Goal: Browse casually: Explore the website without a specific task or goal

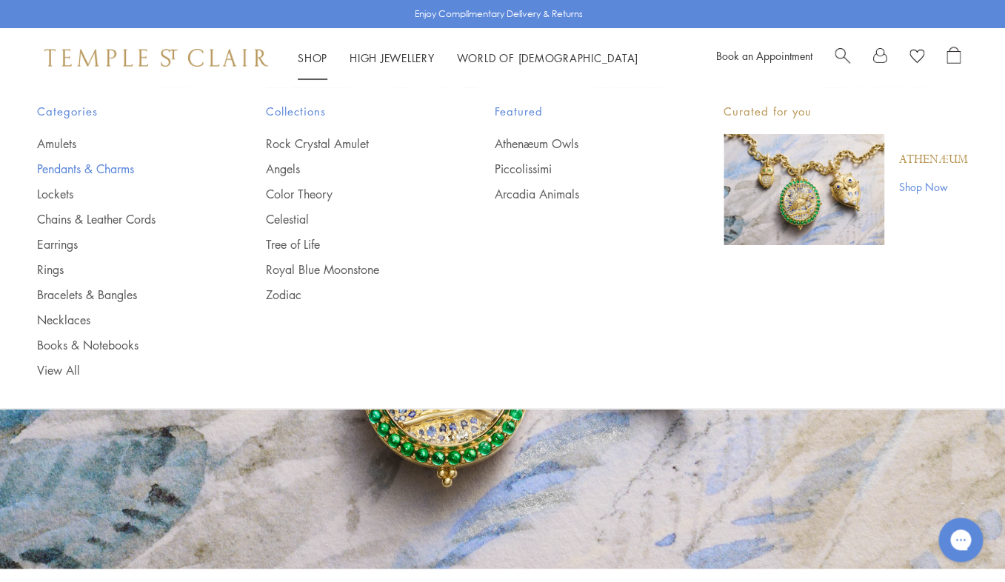
click at [105, 164] on link "Pendants & Charms" at bounding box center [122, 169] width 170 height 16
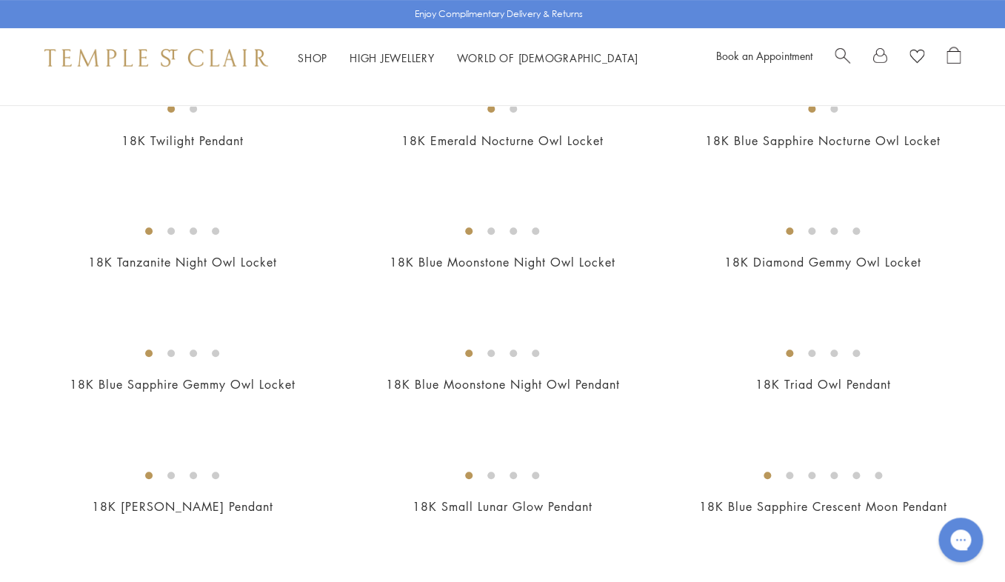
scroll to position [182, 0]
click at [0, 0] on img at bounding box center [0, 0] width 0 height 0
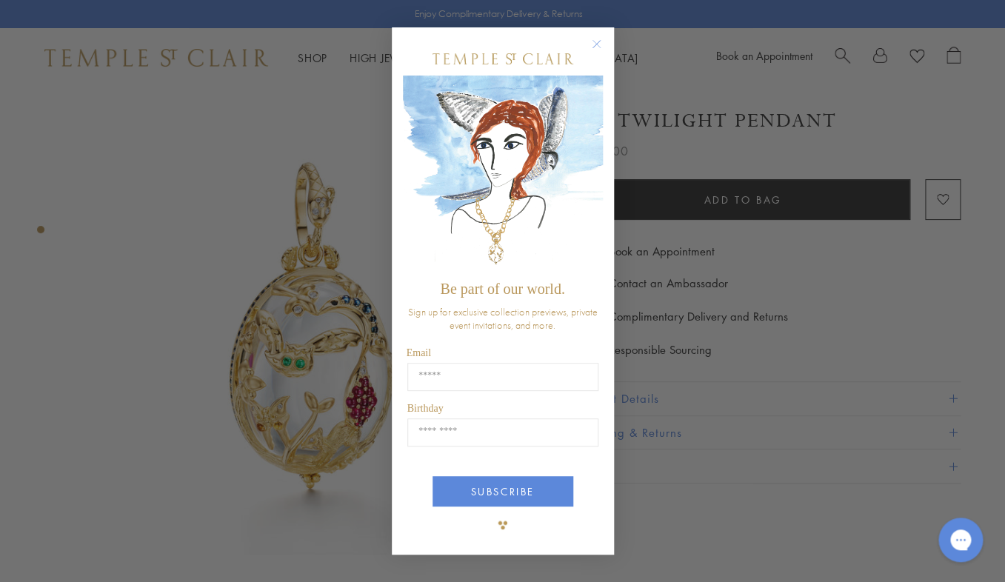
click at [596, 41] on circle "Close dialog" at bounding box center [596, 45] width 18 height 18
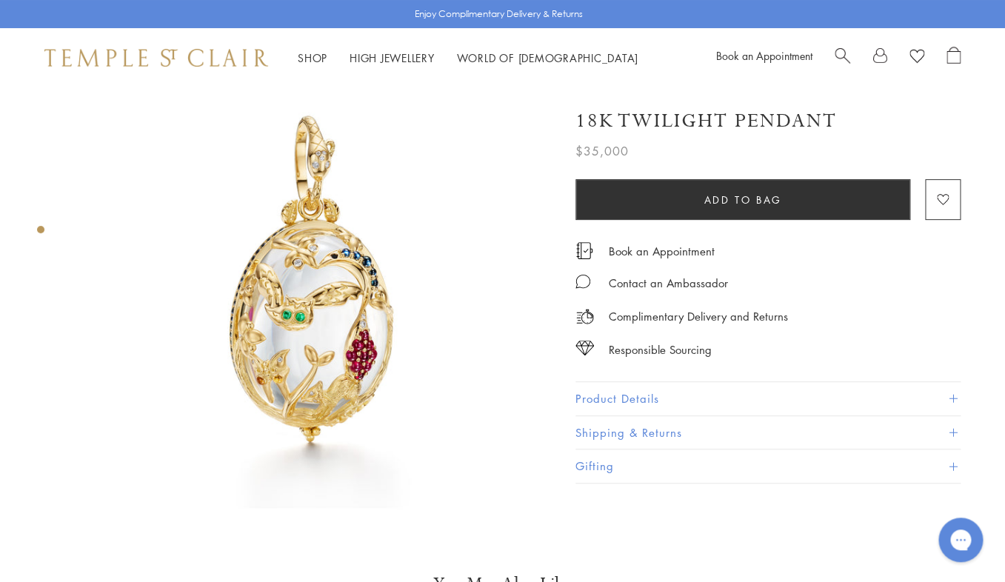
scroll to position [47, 0]
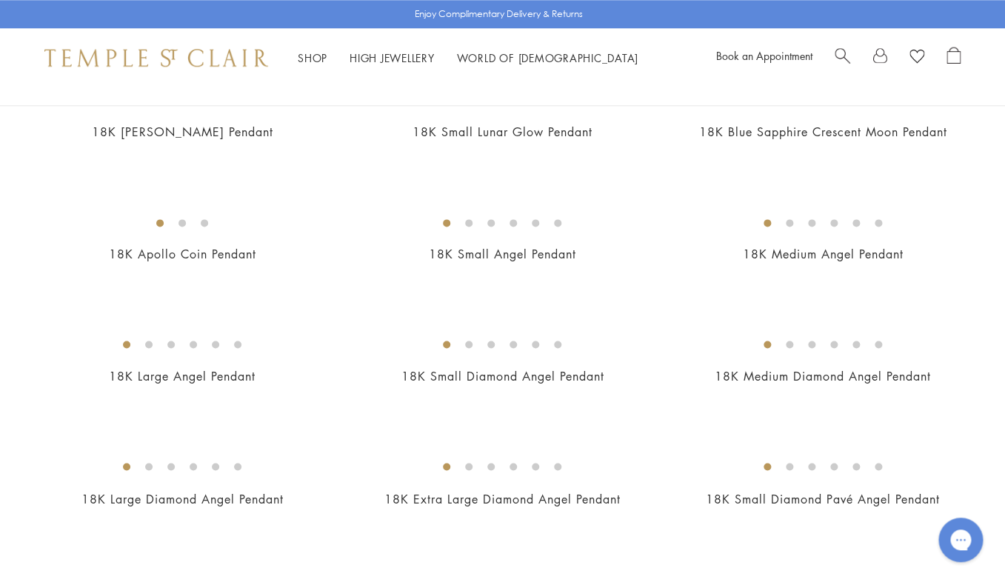
scroll to position [556, 0]
click at [0, 0] on img at bounding box center [0, 0] width 0 height 0
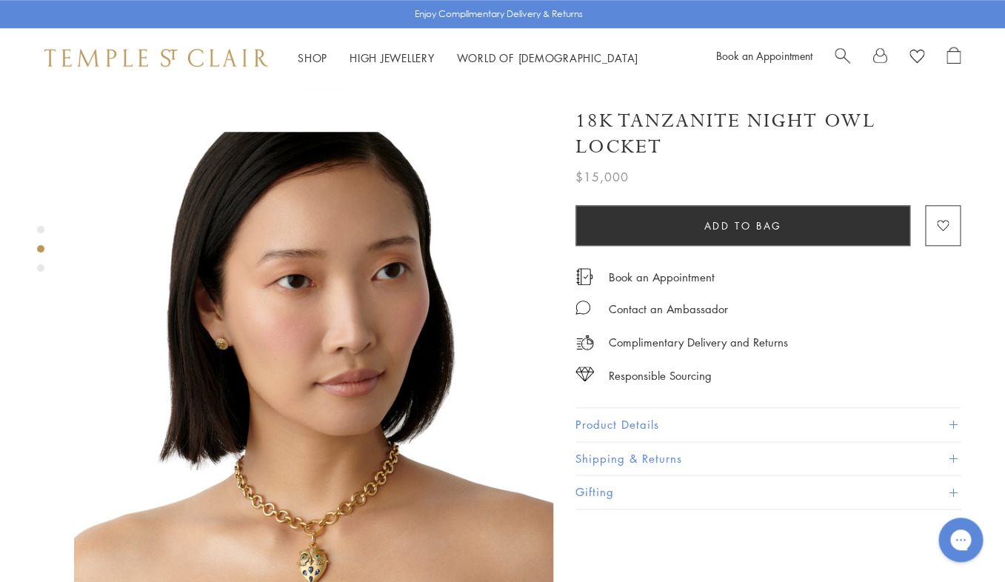
scroll to position [513, 0]
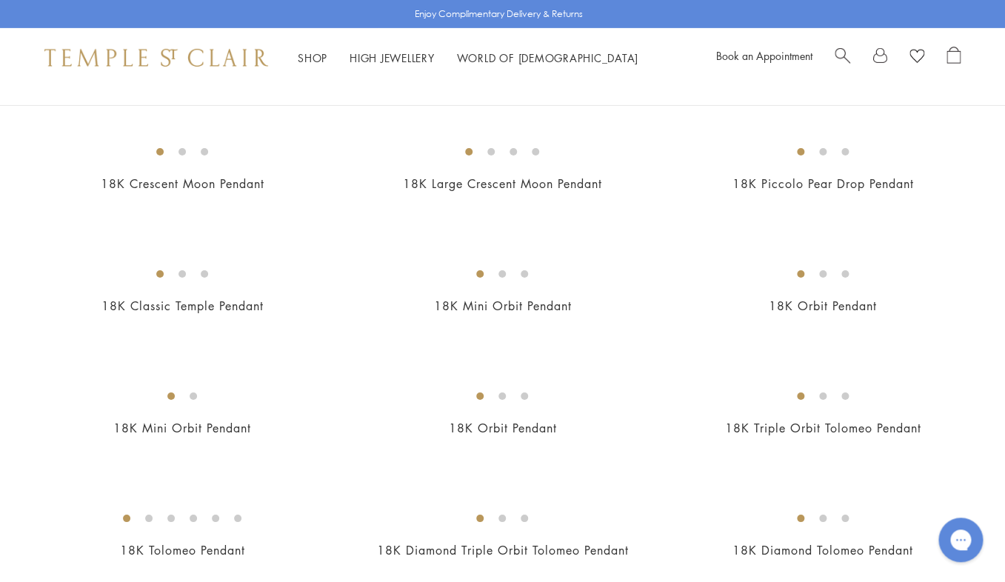
scroll to position [1733, 0]
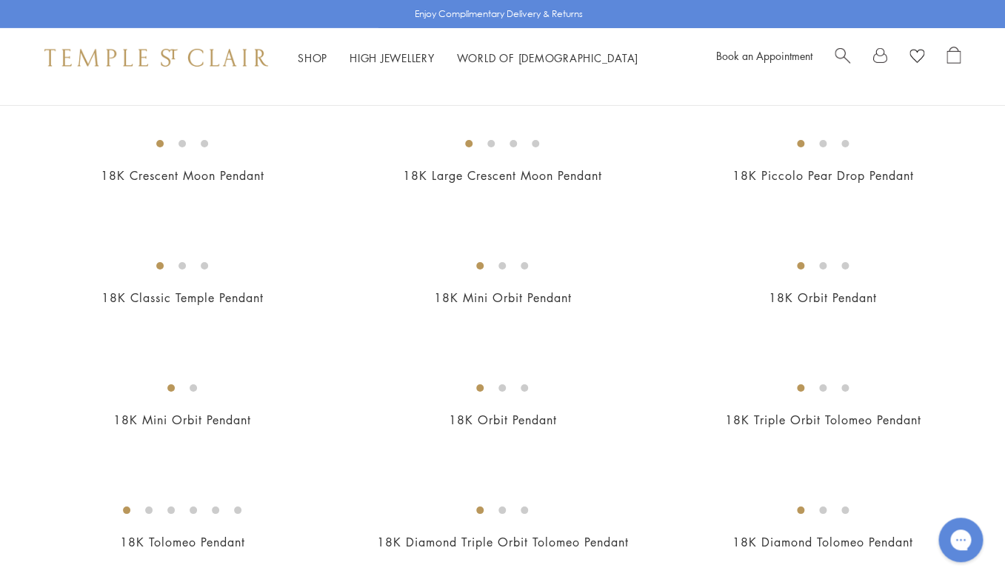
click at [0, 0] on img at bounding box center [0, 0] width 0 height 0
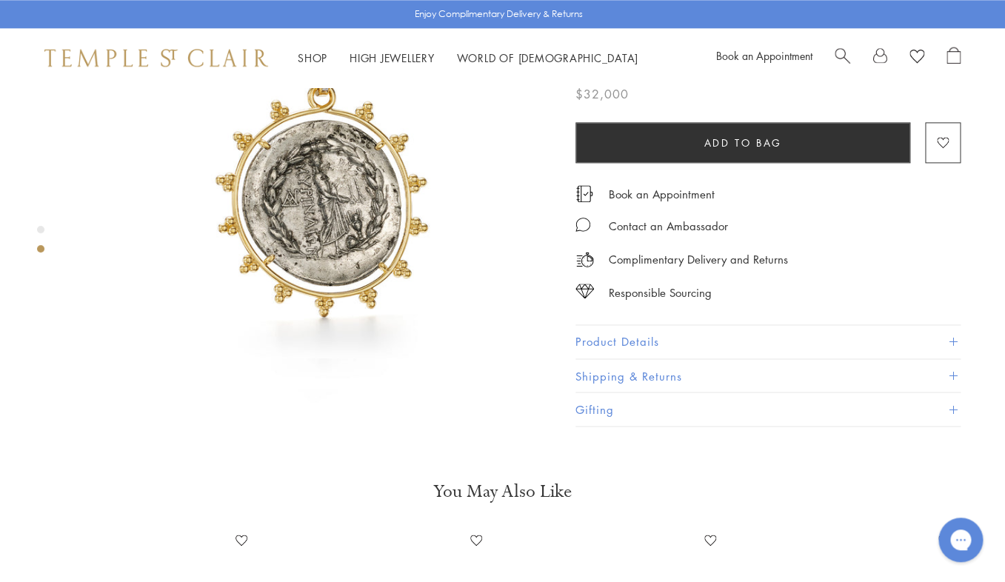
scroll to position [687, 0]
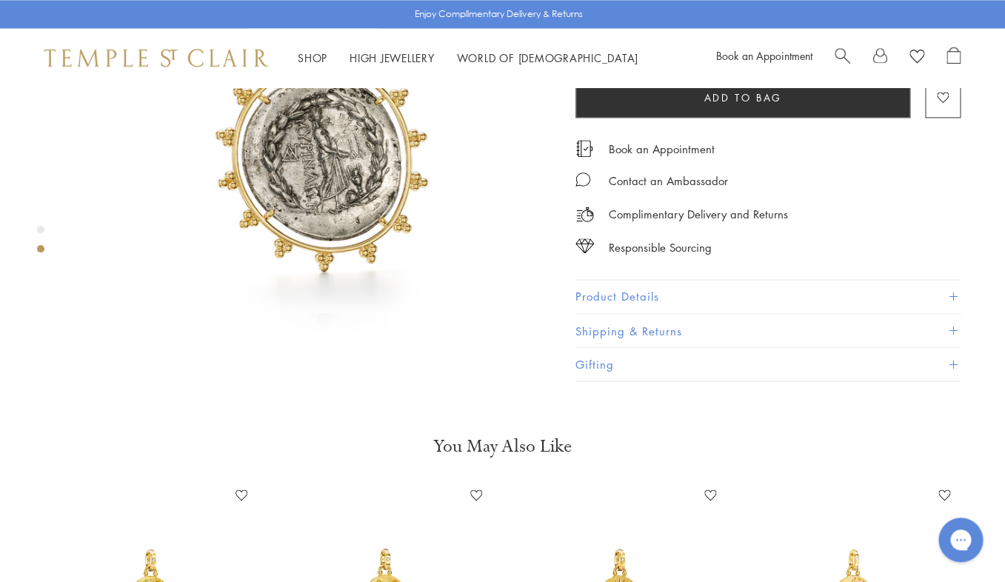
click at [948, 280] on button "Product Details" at bounding box center [768, 296] width 385 height 33
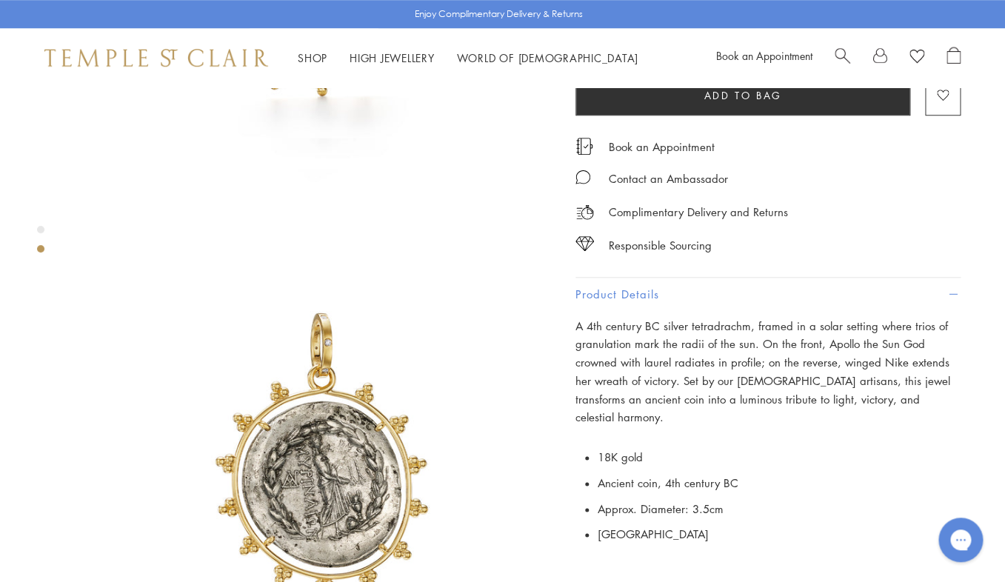
scroll to position [359, 3]
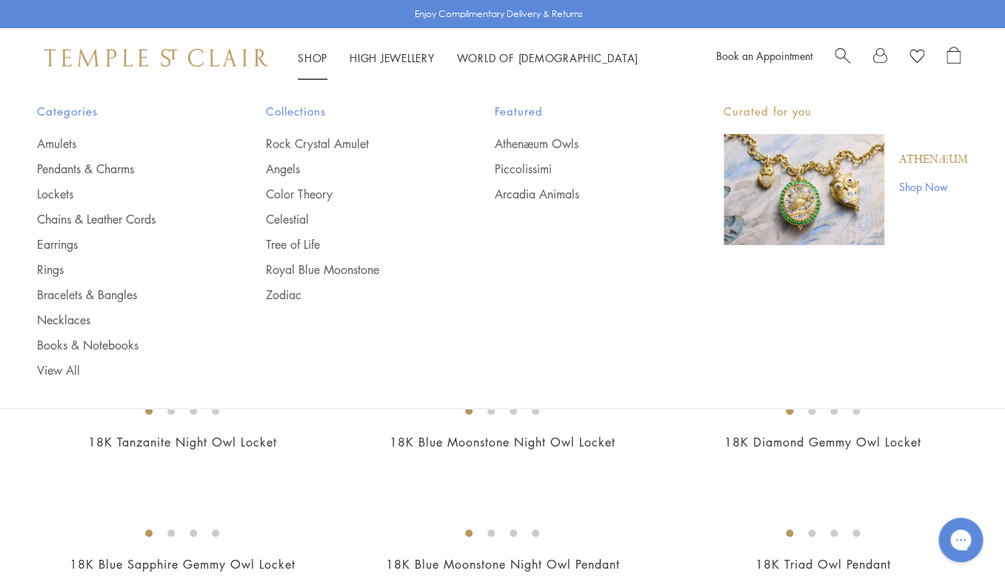
click at [310, 57] on link "Shop Shop" at bounding box center [313, 57] width 30 height 15
click at [64, 141] on link "Amulets" at bounding box center [122, 144] width 170 height 16
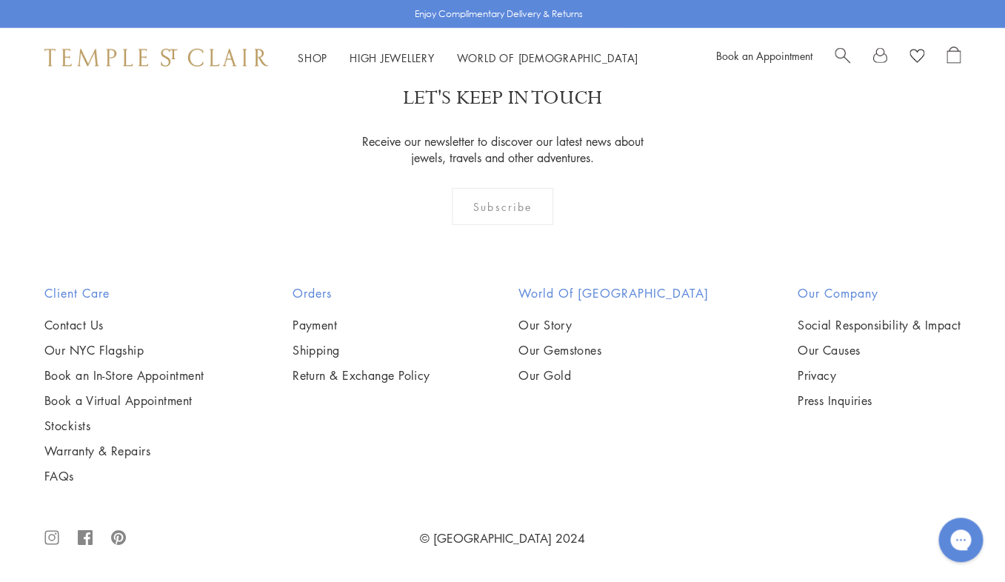
scroll to position [3500, 0]
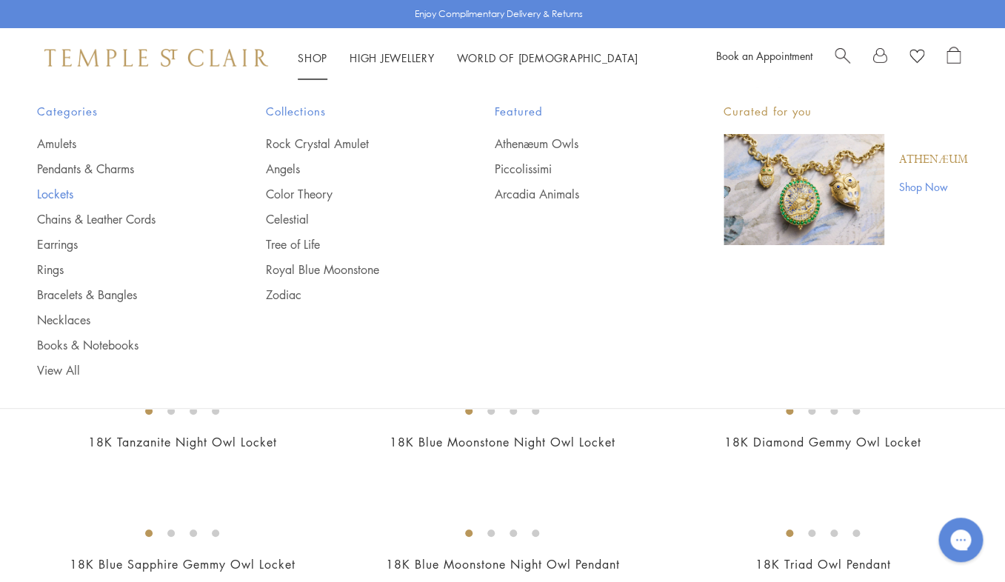
click at [59, 194] on link "Lockets" at bounding box center [122, 194] width 170 height 16
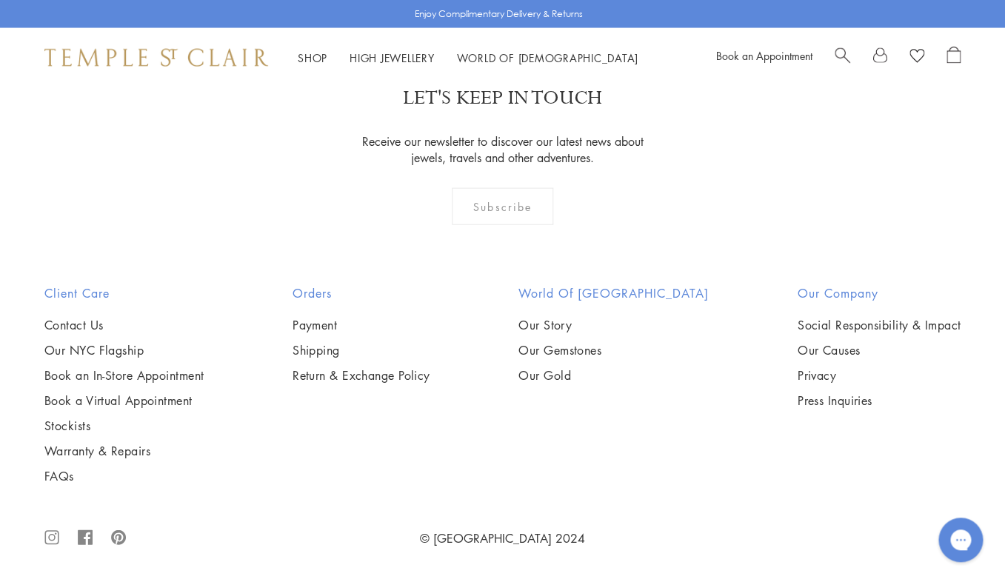
scroll to position [2467, 0]
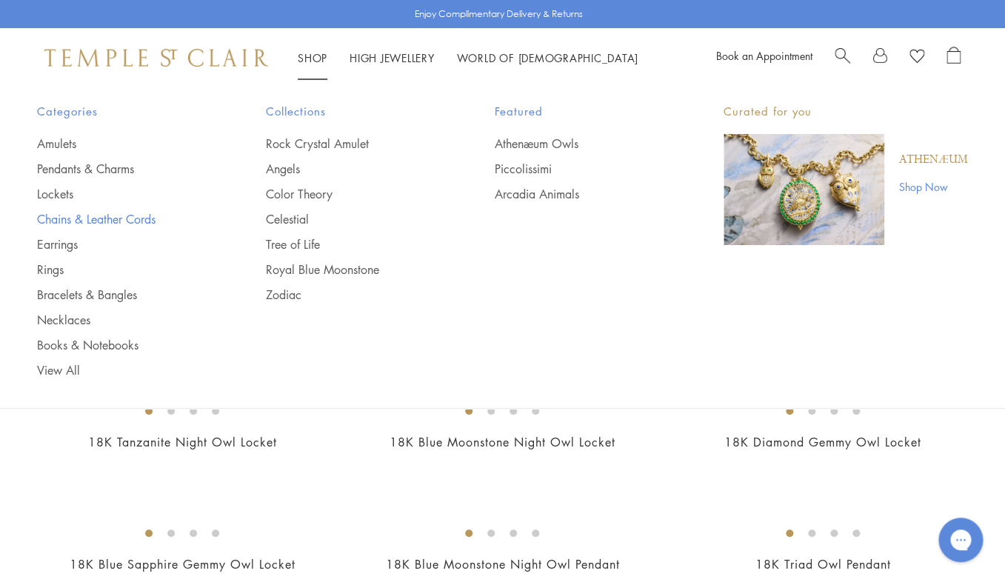
click at [81, 221] on link "Chains & Leather Cords" at bounding box center [122, 219] width 170 height 16
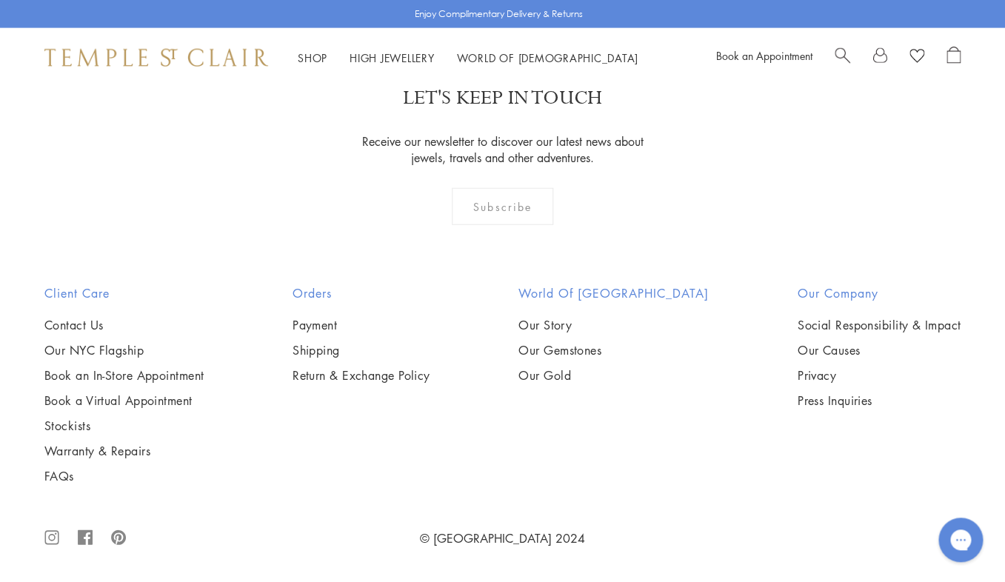
scroll to position [2027, 0]
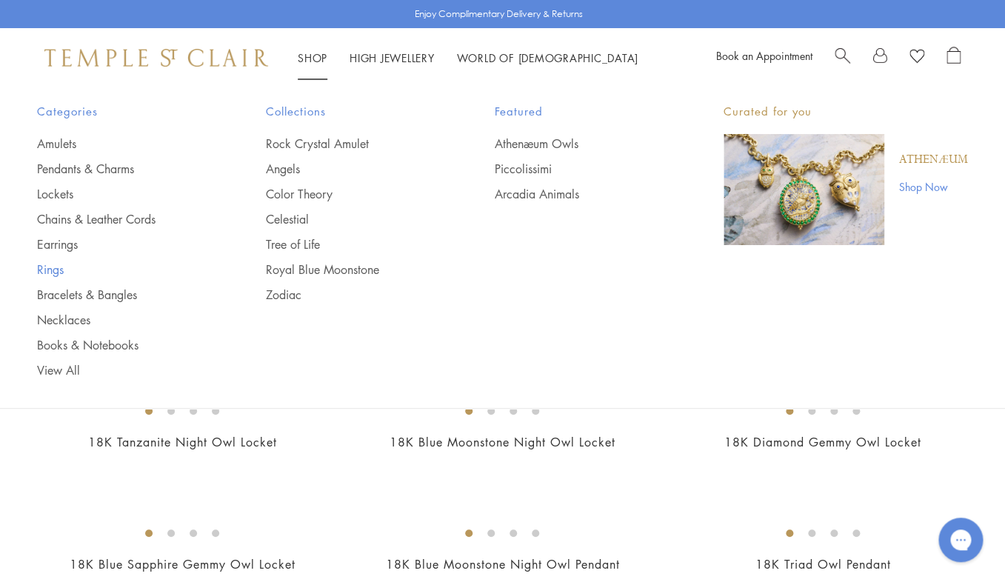
click at [44, 269] on link "Rings" at bounding box center [122, 269] width 170 height 16
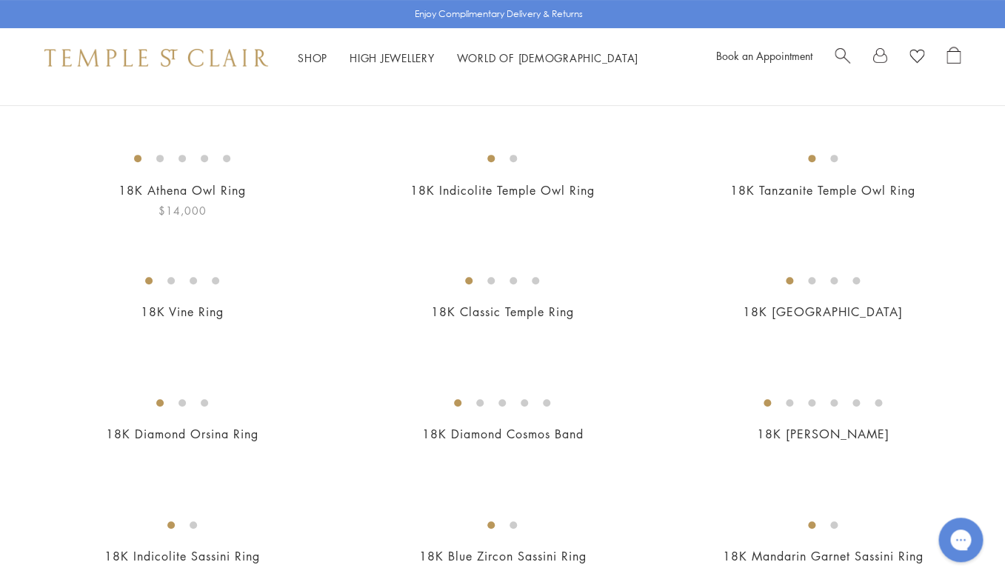
scroll to position [132, 0]
click at [0, 0] on img at bounding box center [0, 0] width 0 height 0
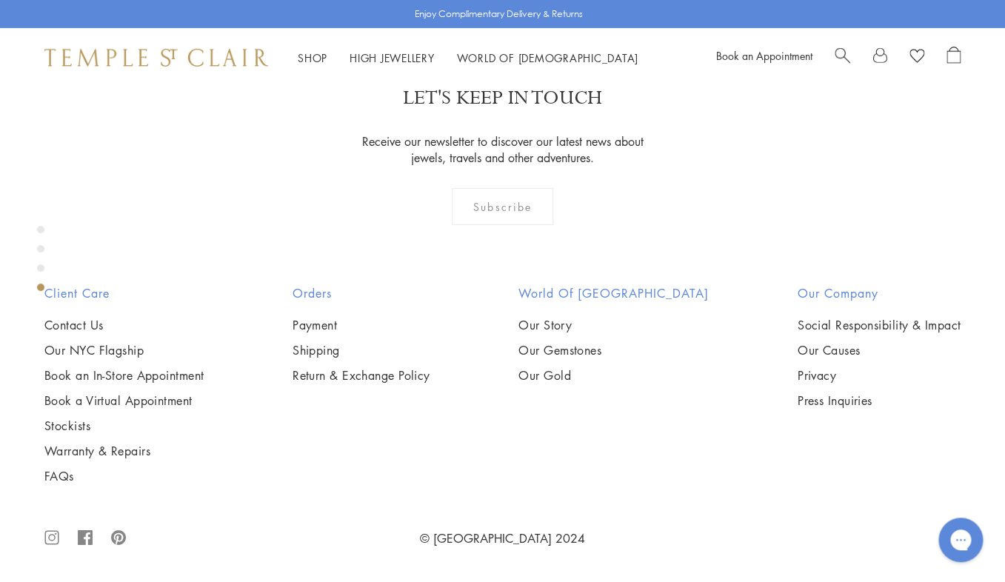
scroll to position [1525, 0]
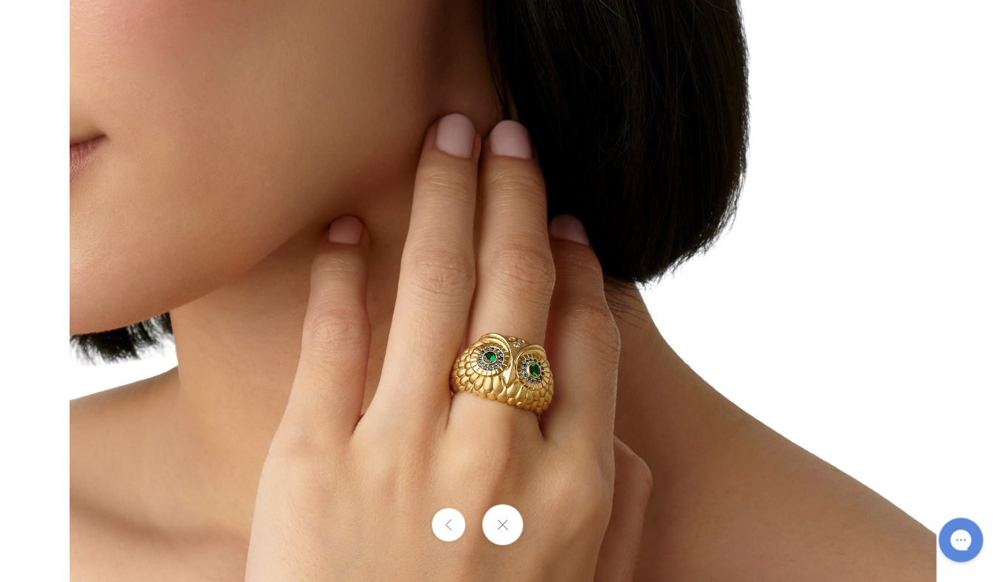
click at [500, 521] on button at bounding box center [502, 524] width 41 height 41
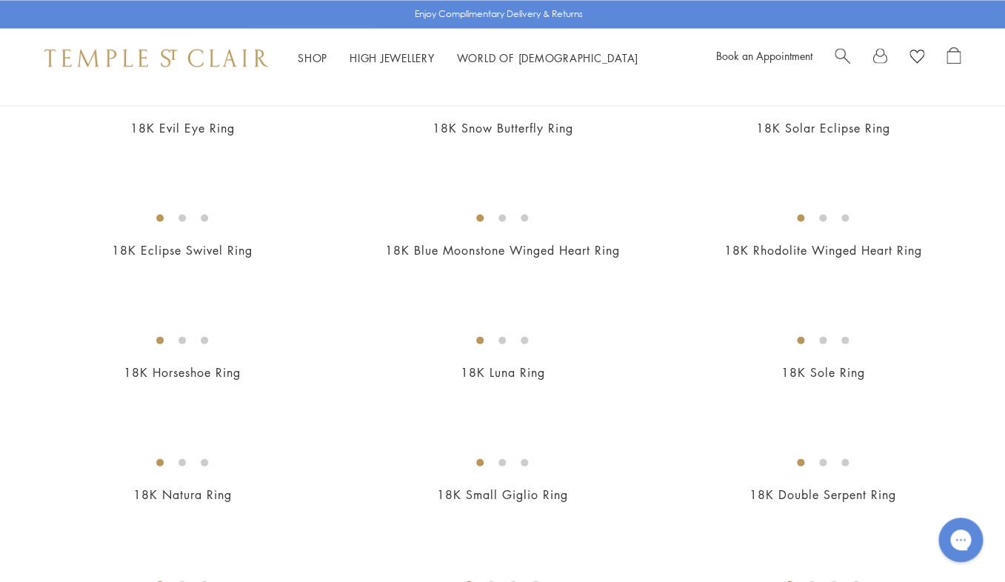
scroll to position [933, 0]
